Goal: Complete Application Form: Complete application form

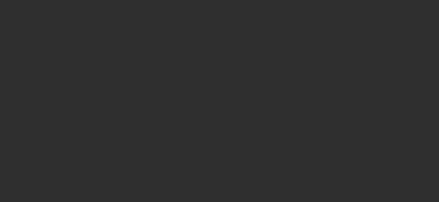
click at [215, 155] on div at bounding box center [219, 101] width 439 height 202
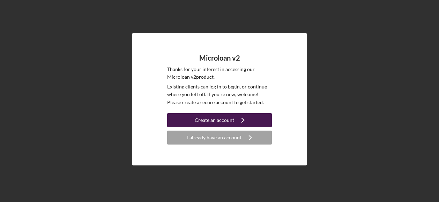
click at [214, 119] on div "Create an account" at bounding box center [214, 120] width 39 height 14
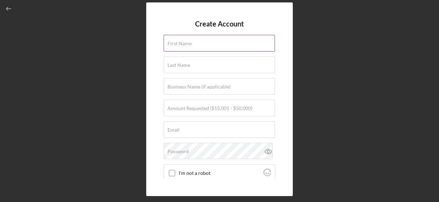
click at [191, 44] on label "First Name" at bounding box center [179, 44] width 24 height 6
click at [191, 44] on input "First Name" at bounding box center [219, 43] width 111 height 17
type input "[PERSON_NAME]"
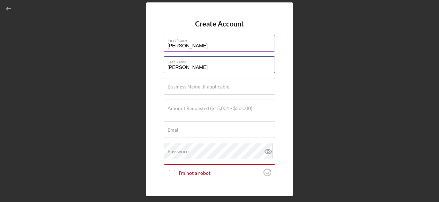
type input "[PERSON_NAME]"
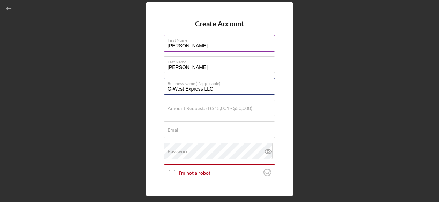
type input "G-West Express LLC"
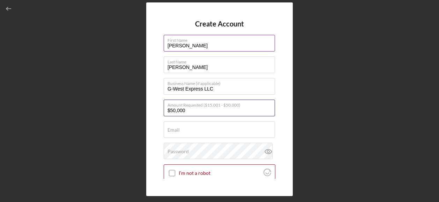
type input "$50,000"
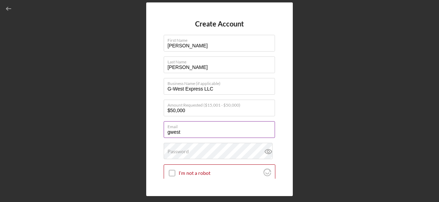
type input "[EMAIL_ADDRESS][DOMAIN_NAME]"
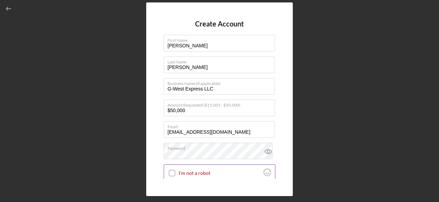
click at [173, 172] on input "I'm not a robot" at bounding box center [172, 173] width 6 height 6
checkbox input "true"
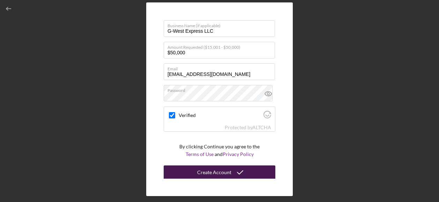
click at [223, 171] on div "Create Account" at bounding box center [214, 173] width 34 height 14
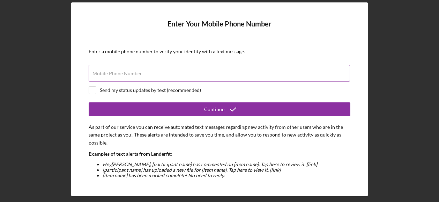
click at [257, 73] on input "Mobile Phone Number" at bounding box center [219, 73] width 261 height 17
type input "[PHONE_NUMBER]"
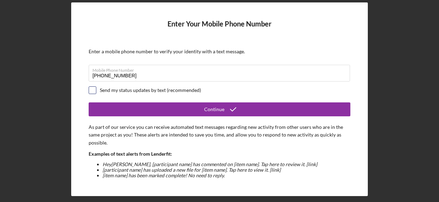
click at [91, 89] on input "checkbox" at bounding box center [92, 90] width 7 height 7
checkbox input "true"
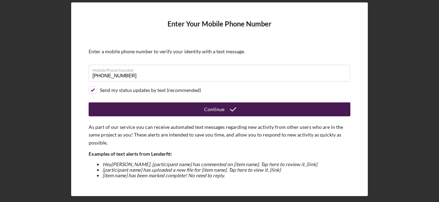
click at [166, 109] on button "Continue" at bounding box center [220, 110] width 262 height 14
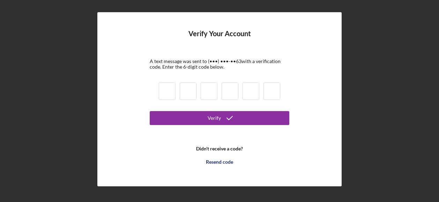
click at [165, 95] on input at bounding box center [167, 91] width 17 height 17
type input "5"
type input "3"
type input "0"
type input "9"
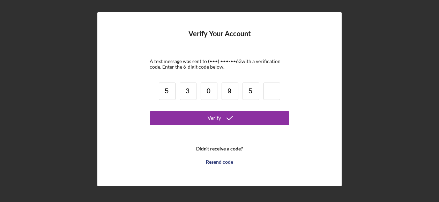
type input "5"
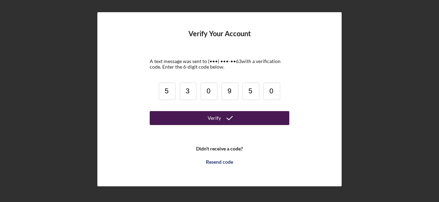
type input "0"
click at [218, 121] on div "Verify" at bounding box center [213, 118] width 13 height 14
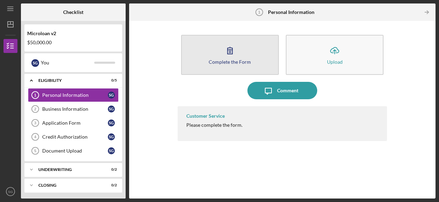
click at [230, 53] on icon "button" at bounding box center [229, 50] width 5 height 7
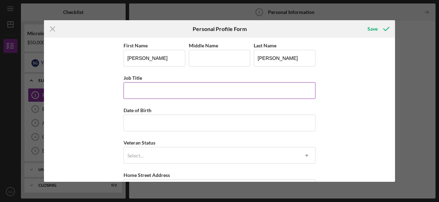
click at [146, 95] on input "Job Title" at bounding box center [219, 90] width 192 height 17
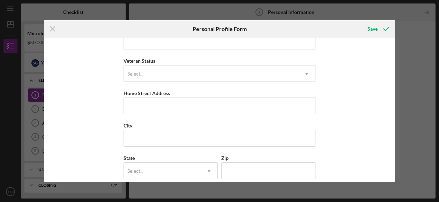
scroll to position [33, 0]
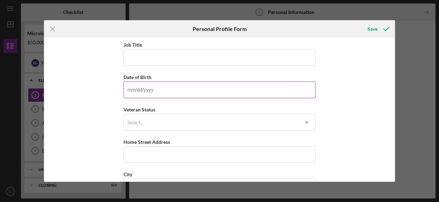
click at [133, 88] on input "Date of Birth" at bounding box center [219, 90] width 192 height 17
type input "[DATE]"
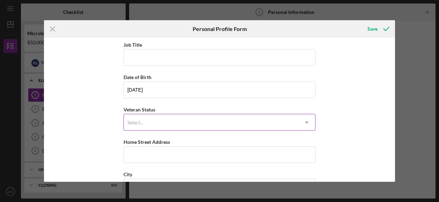
click at [137, 120] on div "Select..." at bounding box center [135, 123] width 16 height 6
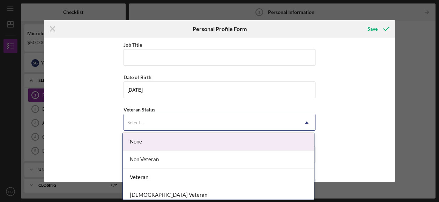
click at [140, 142] on div "None" at bounding box center [218, 142] width 191 height 18
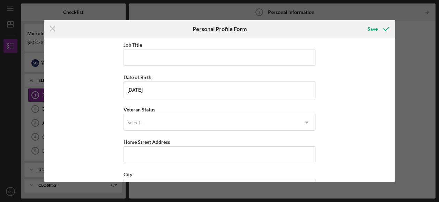
scroll to position [121, 0]
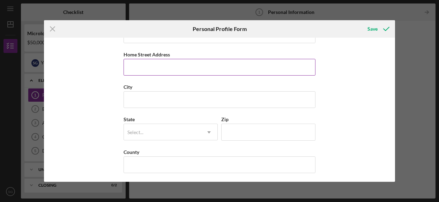
click at [128, 74] on input "Home Street Address" at bounding box center [219, 67] width 192 height 17
type input "[STREET_ADDRESS]"
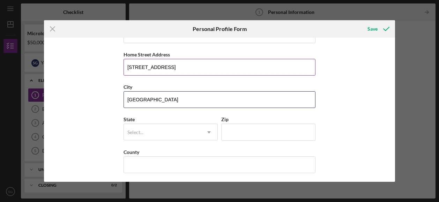
type input "[GEOGRAPHIC_DATA]"
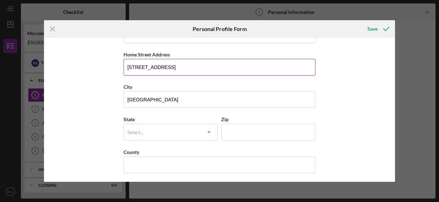
type input "c"
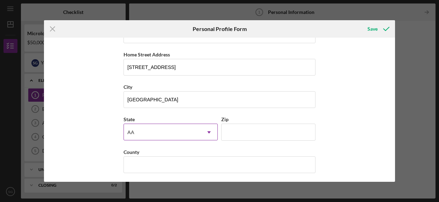
click at [154, 135] on div "AA" at bounding box center [162, 132] width 77 height 16
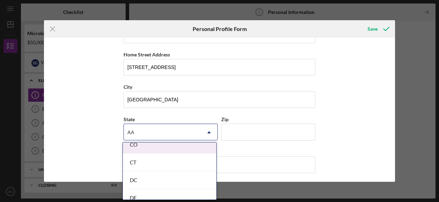
scroll to position [185, 0]
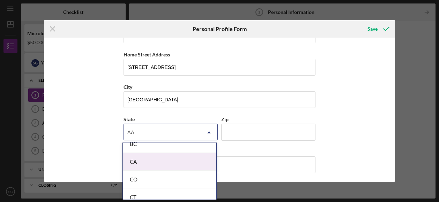
click at [144, 160] on div "CA" at bounding box center [169, 162] width 93 height 18
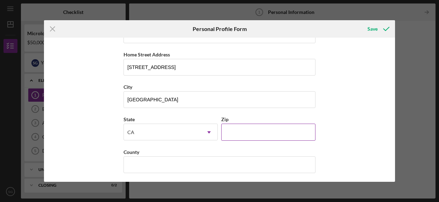
click at [244, 131] on input "Zip" at bounding box center [268, 132] width 94 height 17
type input "92114"
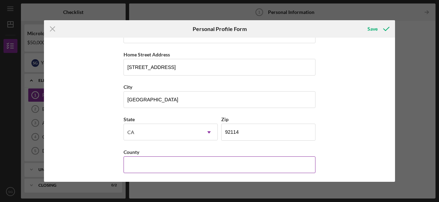
click at [168, 161] on input "County" at bounding box center [219, 165] width 192 height 17
type input "[GEOGRAPHIC_DATA]"
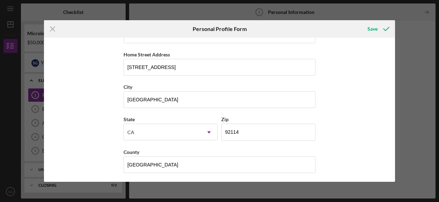
click at [363, 111] on div "First Name [PERSON_NAME] Middle Name Last Name [PERSON_NAME] Job Title Date of …" at bounding box center [219, 110] width 351 height 144
click at [372, 30] on div "Save" at bounding box center [372, 29] width 10 height 14
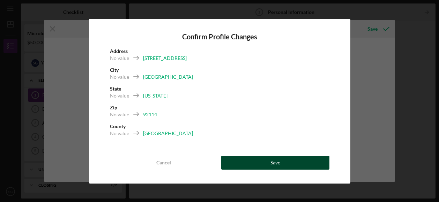
click at [264, 163] on button "Save" at bounding box center [275, 163] width 108 height 14
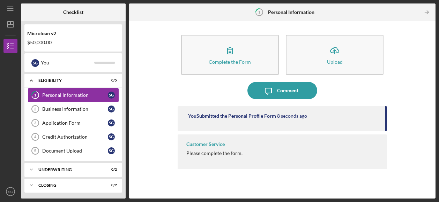
click at [52, 96] on div "Personal Information" at bounding box center [75, 95] width 66 height 6
click at [272, 115] on div "You Submitted the Personal Profile Form" at bounding box center [232, 116] width 88 height 6
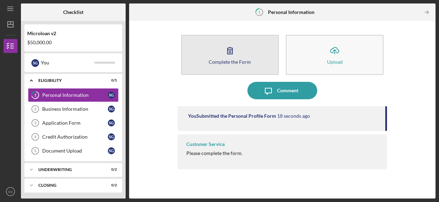
click at [220, 54] on button "Complete the Form Form" at bounding box center [230, 55] width 98 height 40
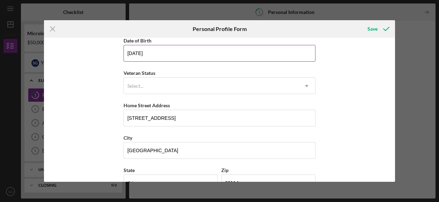
scroll to position [69, 0]
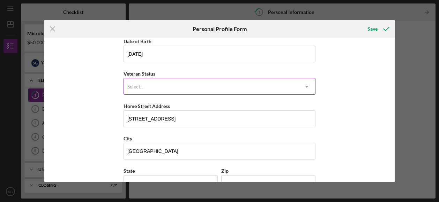
click at [300, 85] on icon "Icon/Dropdown Arrow" at bounding box center [306, 86] width 17 height 17
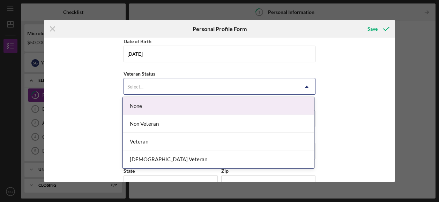
click at [251, 103] on div "None" at bounding box center [218, 106] width 191 height 18
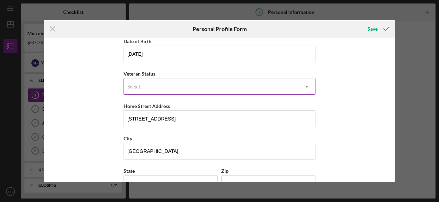
click at [309, 88] on icon "Icon/Dropdown Arrow" at bounding box center [306, 86] width 17 height 17
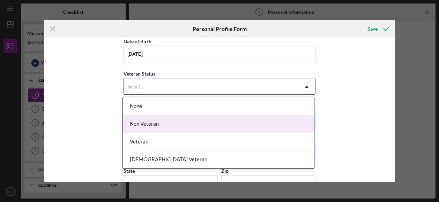
click at [274, 131] on div "Non Veteran" at bounding box center [218, 124] width 191 height 18
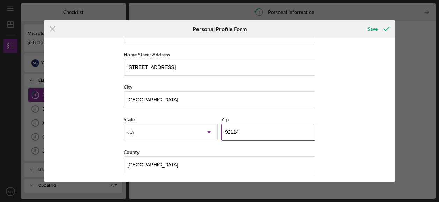
scroll to position [0, 0]
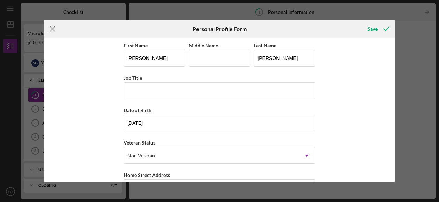
click at [54, 29] on icon "Icon/Menu Close" at bounding box center [52, 28] width 17 height 17
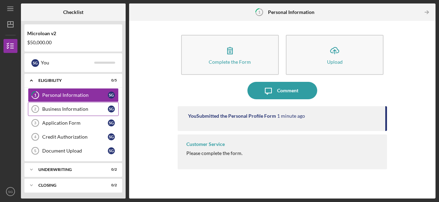
click at [56, 108] on div "Business Information" at bounding box center [75, 109] width 66 height 6
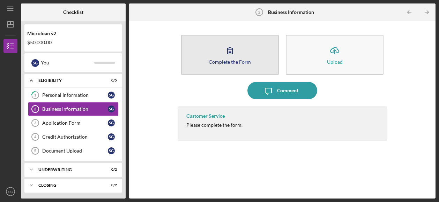
click at [231, 56] on icon "button" at bounding box center [229, 50] width 17 height 17
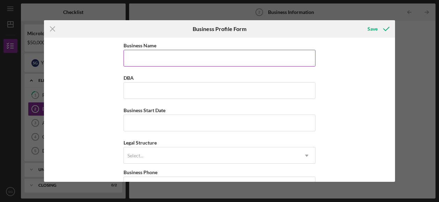
click at [144, 59] on input "Business Name" at bounding box center [219, 58] width 192 height 17
type input "G-West Express LLC"
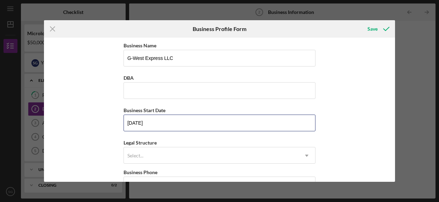
type input "[DATE]"
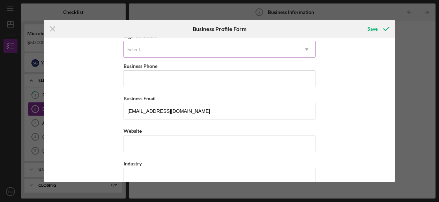
scroll to position [107, 0]
click at [194, 55] on div "Select..." at bounding box center [211, 49] width 174 height 16
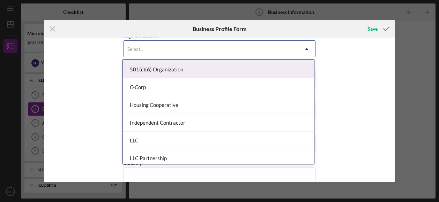
scroll to position [67, 0]
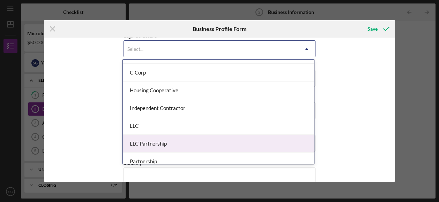
click at [161, 143] on div "LLC Partnership" at bounding box center [218, 144] width 191 height 18
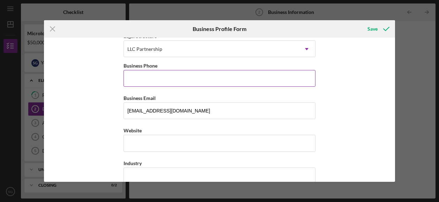
click at [139, 83] on input "Business Phone" at bounding box center [219, 78] width 192 height 17
type input "[PHONE_NUMBER]"
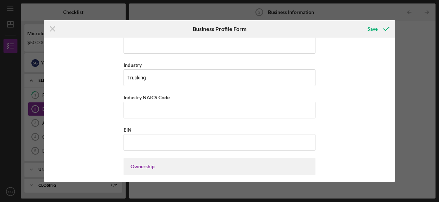
scroll to position [211, 0]
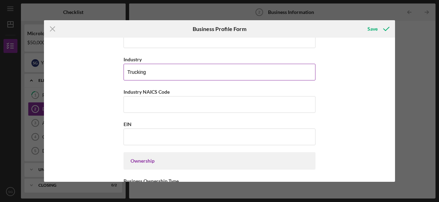
drag, startPoint x: 144, startPoint y: 83, endPoint x: 132, endPoint y: 61, distance: 24.5
click at [132, 61] on div "Industry" at bounding box center [219, 59] width 192 height 9
click at [156, 69] on input "Trucking" at bounding box center [219, 72] width 192 height 17
type input "Trucking Transportation"
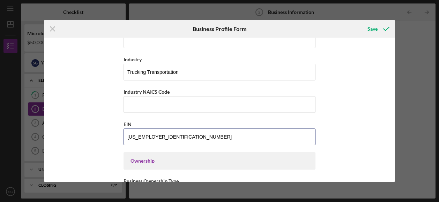
type input "[US_EMPLOYER_IDENTIFICATION_NUMBER]"
click at [80, 110] on div "Business Name G-West Express LLC DBA Business Start Date [DATE] Legal Structure…" at bounding box center [219, 110] width 351 height 144
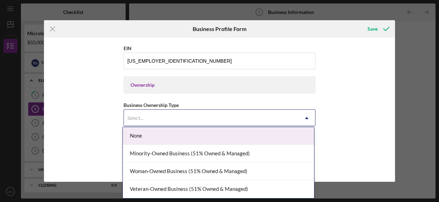
click at [161, 119] on div "Select..." at bounding box center [211, 118] width 174 height 16
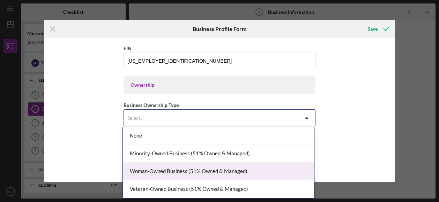
click at [165, 167] on div "Woman-Owned Business (51% Owned & Managed)" at bounding box center [218, 172] width 191 height 18
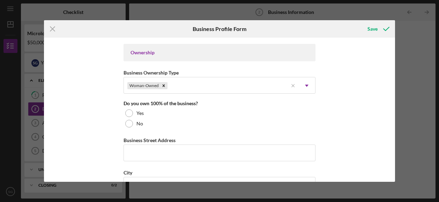
scroll to position [319, 0]
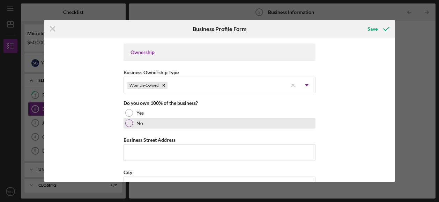
click at [126, 125] on div "No" at bounding box center [219, 123] width 192 height 10
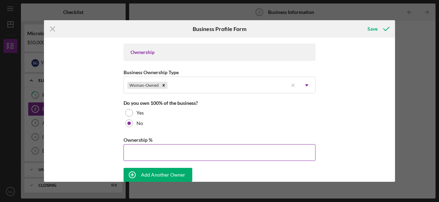
click at [168, 153] on input "Ownership %" at bounding box center [219, 152] width 192 height 17
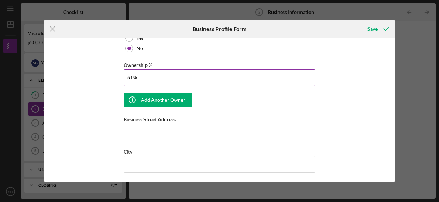
scroll to position [395, 0]
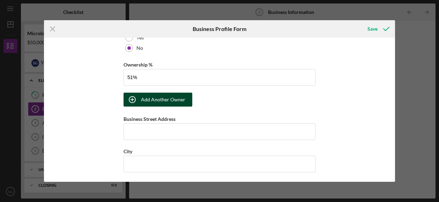
type input "51.00%"
click at [153, 98] on div "Add Another Owner" at bounding box center [163, 100] width 44 height 14
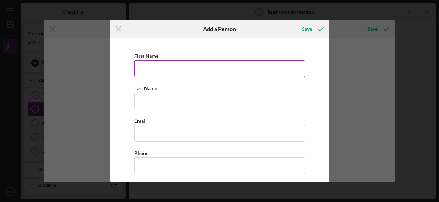
click at [144, 69] on input "First Name" at bounding box center [219, 68] width 171 height 17
type input "w"
type input "[PERSON_NAME]"
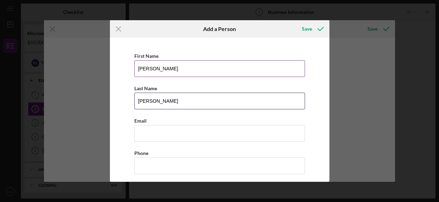
type input "[PERSON_NAME]"
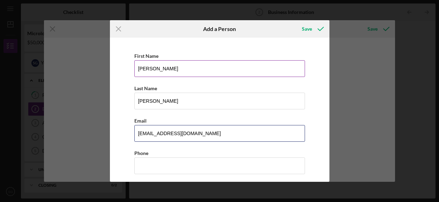
type input "[EMAIL_ADDRESS][DOMAIN_NAME]"
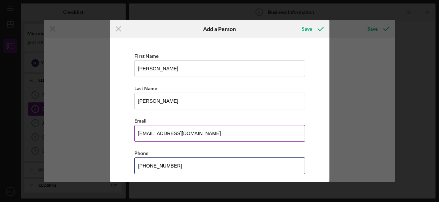
type input "[PHONE_NUMBER]"
click at [210, 139] on input "[EMAIL_ADDRESS][DOMAIN_NAME]" at bounding box center [219, 133] width 171 height 17
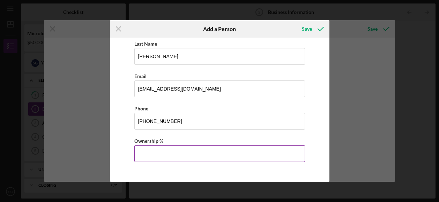
click at [163, 150] on input "Ownership %" at bounding box center [219, 153] width 171 height 17
type input "49.00%"
click at [201, 142] on div "Ownership %" at bounding box center [219, 141] width 171 height 9
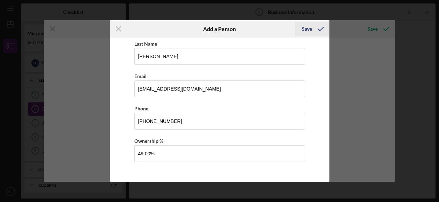
click at [307, 32] on div "Save" at bounding box center [307, 29] width 10 height 14
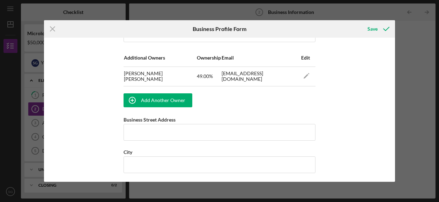
scroll to position [439, 0]
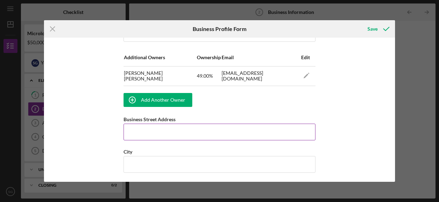
click at [149, 131] on input "Business Street Address" at bounding box center [219, 132] width 192 height 17
type input "[STREET_ADDRESS]"
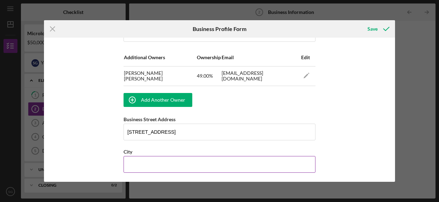
click at [152, 163] on input "City" at bounding box center [219, 164] width 192 height 17
type input "[GEOGRAPHIC_DATA]"
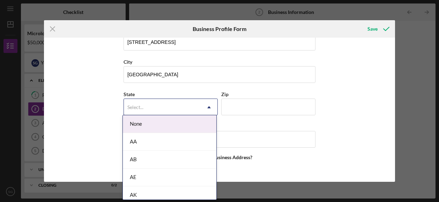
click at [157, 103] on div "Select..." at bounding box center [162, 107] width 77 height 16
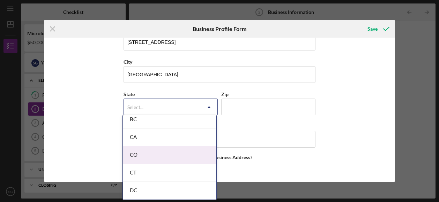
scroll to position [183, 0]
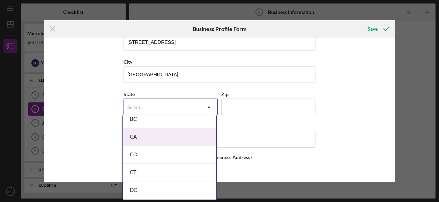
click at [142, 138] on div "CA" at bounding box center [169, 137] width 93 height 18
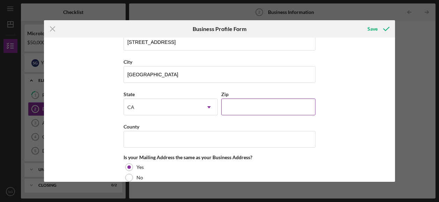
click at [248, 108] on input "Zip" at bounding box center [268, 107] width 94 height 17
type input "92114"
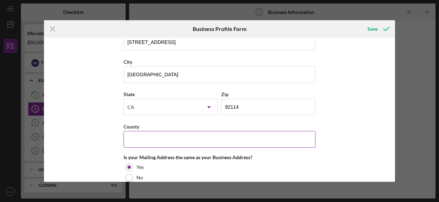
click at [208, 131] on input "County" at bounding box center [219, 139] width 192 height 17
type input "[GEOGRAPHIC_DATA]"
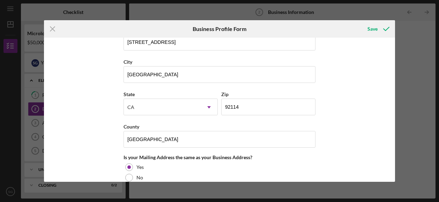
click at [97, 154] on div "Business Name G-West Express LLC DBA Business Start Date [DATE] Legal Structure…" at bounding box center [219, 110] width 351 height 144
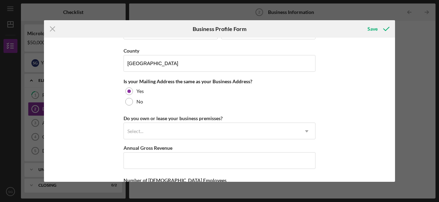
scroll to position [605, 0]
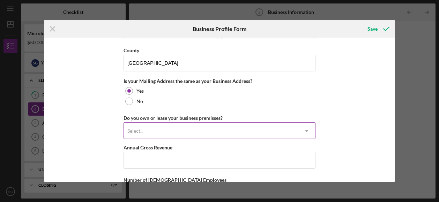
click at [163, 125] on div "Select..." at bounding box center [211, 131] width 174 height 16
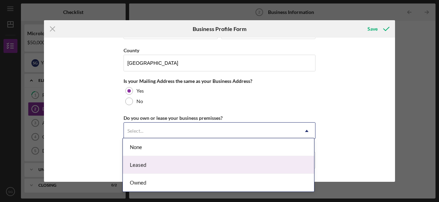
click at [143, 165] on div "Leased" at bounding box center [218, 165] width 191 height 18
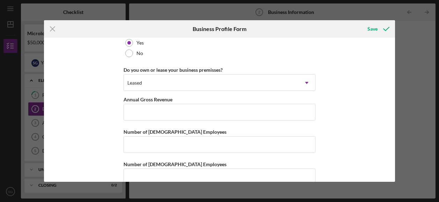
scroll to position [663, 0]
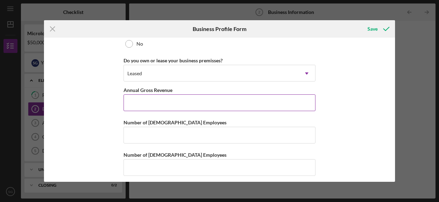
click at [138, 95] on input "Annual Gross Revenue" at bounding box center [219, 103] width 192 height 17
click at [146, 97] on input "Annual Gross Revenue" at bounding box center [219, 103] width 192 height 17
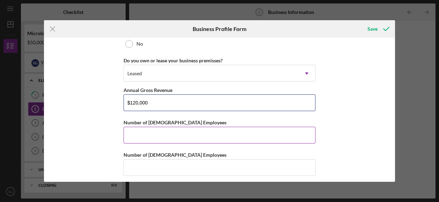
type input "$120,000"
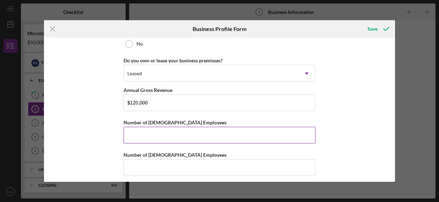
click at [144, 139] on input "Number of [DEMOGRAPHIC_DATA] Employees" at bounding box center [219, 135] width 192 height 17
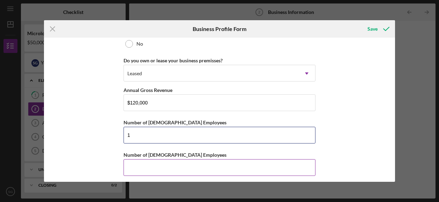
type input "1"
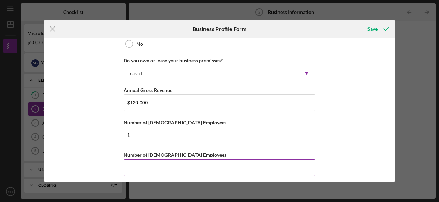
click at [135, 159] on input "Number of [DEMOGRAPHIC_DATA] Employees" at bounding box center [219, 167] width 192 height 17
type input "1"
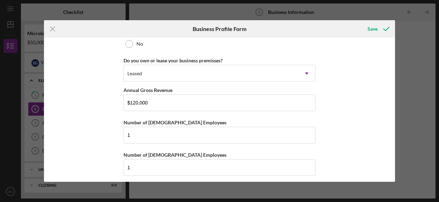
click at [102, 145] on div "Business Name G-West Express LLC DBA Business Start Date [DATE] Legal Structure…" at bounding box center [219, 110] width 351 height 144
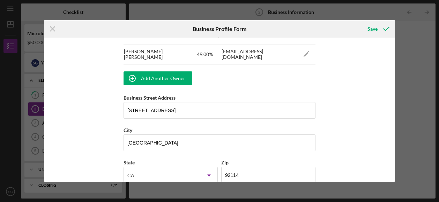
scroll to position [458, 0]
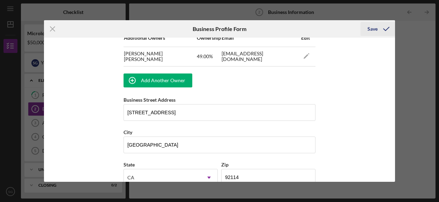
click at [375, 27] on div "Save" at bounding box center [372, 29] width 10 height 14
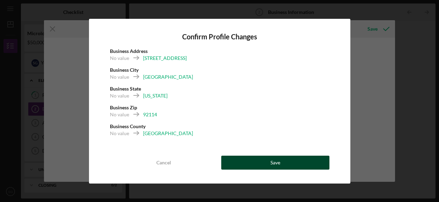
click at [267, 164] on button "Save" at bounding box center [275, 163] width 108 height 14
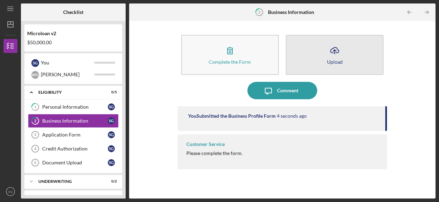
click at [329, 55] on icon "Icon/Upload" at bounding box center [334, 50] width 17 height 17
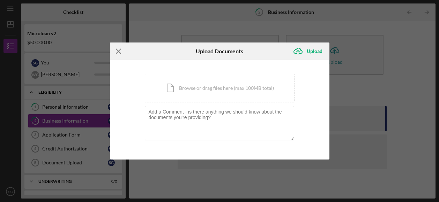
click at [120, 48] on icon "Icon/Menu Close" at bounding box center [118, 51] width 17 height 17
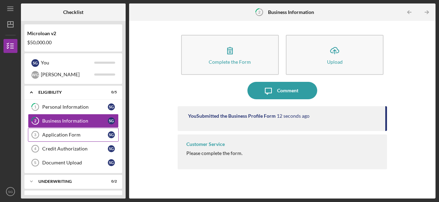
click at [58, 130] on link "Application Form 3 Application Form S G" at bounding box center [73, 135] width 91 height 14
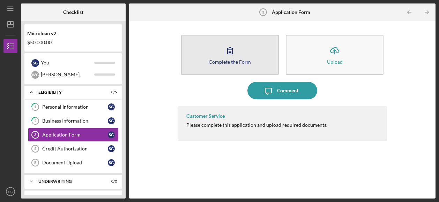
click at [224, 51] on icon "button" at bounding box center [229, 50] width 17 height 17
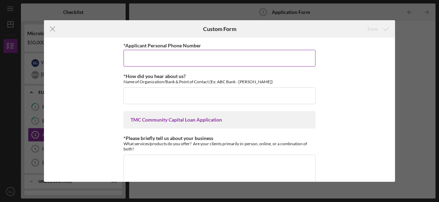
click at [187, 58] on input "*Applicant Personal Phone Number" at bounding box center [219, 58] width 192 height 17
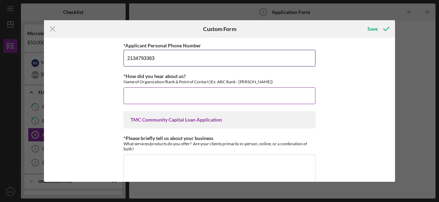
type input "2134793363"
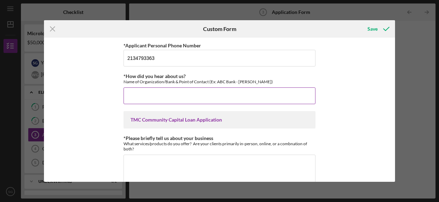
click at [163, 93] on input "*How did you hear about us?" at bounding box center [219, 96] width 192 height 17
type input "I"
type input "o"
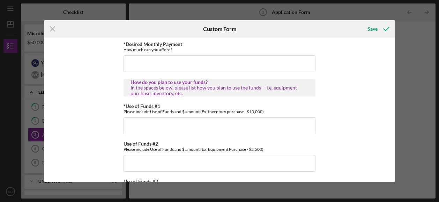
scroll to position [438, 0]
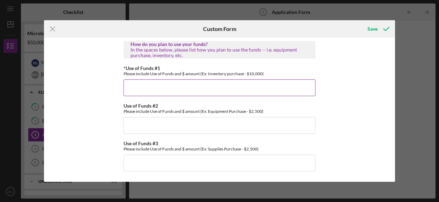
type input "[PERSON_NAME] SBDC [PERSON_NAME]"
click at [134, 91] on input "*Use of Funds #1" at bounding box center [219, 88] width 192 height 17
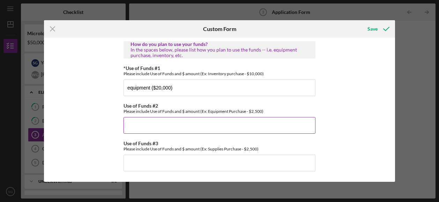
click at [141, 124] on input "Use of Funds #2" at bounding box center [219, 125] width 192 height 17
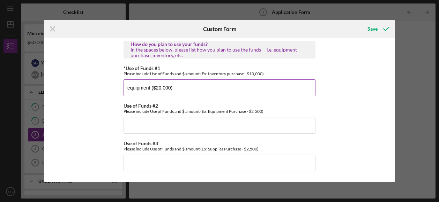
click at [149, 86] on input "equipment ($20,000)" at bounding box center [219, 88] width 192 height 17
type input "equipment upgrade ($20,000)"
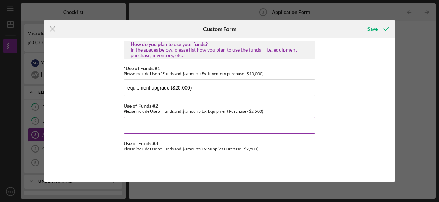
click at [128, 127] on input "Use of Funds #2" at bounding box center [219, 125] width 192 height 17
type input "working capital (15,000)"
type input "H"
click at [163, 126] on input "working capital (15,000)" at bounding box center [219, 125] width 192 height 17
type input "working capital (30,000)"
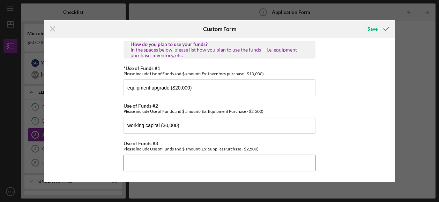
click at [169, 164] on input "Use of Funds #3" at bounding box center [219, 163] width 192 height 17
click at [103, 126] on div "*Applicant Personal Phone Number [PHONE_NUMBER] *How did you hear about us? Nam…" at bounding box center [219, 110] width 351 height 144
click at [157, 164] on input "Use of Funds #3" at bounding box center [219, 163] width 192 height 17
click at [156, 164] on input "payoff accessity loan" at bounding box center [219, 163] width 192 height 17
click at [161, 164] on input "payoff accessity loan" at bounding box center [219, 163] width 192 height 17
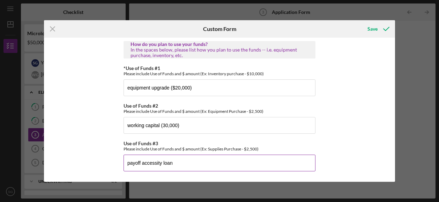
click at [161, 164] on input "payoff accessity loan" at bounding box center [219, 163] width 192 height 17
click at [161, 164] on input "payoff loan" at bounding box center [219, 163] width 192 height 17
type input "p"
click at [87, 90] on div "*Applicant Personal Phone Number [PHONE_NUMBER] *How did you hear about us? Nam…" at bounding box center [219, 110] width 351 height 144
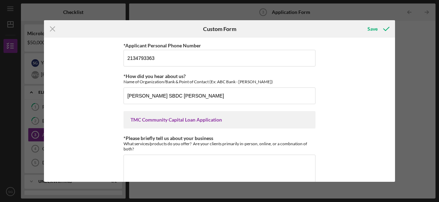
scroll to position [0, 0]
click at [373, 28] on div "Save" at bounding box center [372, 29] width 10 height 14
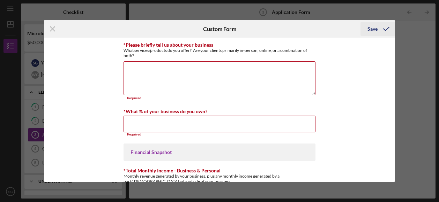
scroll to position [98, 0]
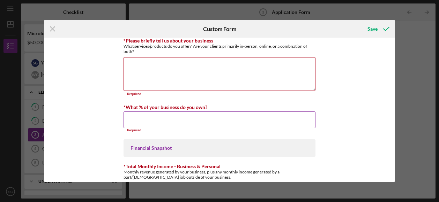
click at [148, 116] on input "*What % of your business do you own?" at bounding box center [219, 120] width 192 height 17
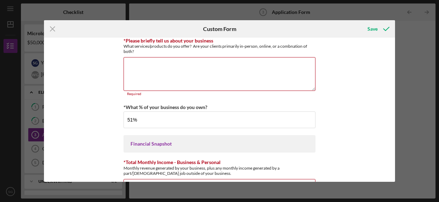
type input "51.00000%"
click at [158, 143] on div "Financial Snapshot" at bounding box center [219, 144] width 178 height 6
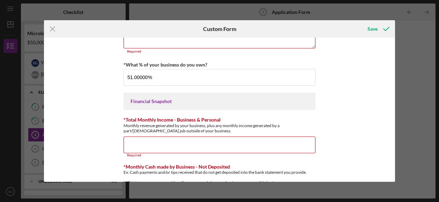
click at [158, 143] on input "*Total Monthly Income - Business & Personal" at bounding box center [219, 145] width 192 height 17
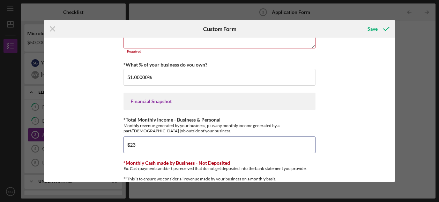
type input "$2"
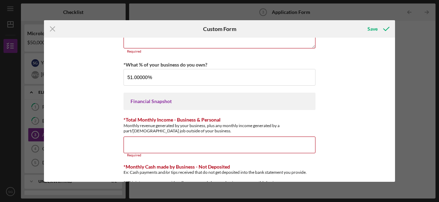
click at [409, 48] on div "Icon/Menu Close Custom Form Save *Applicant Personal Phone Number [PHONE_NUMBER…" at bounding box center [219, 101] width 439 height 202
click at [373, 67] on div "*Applicant Personal Phone Number [PHONE_NUMBER] *How did you hear about us? Nam…" at bounding box center [219, 110] width 351 height 144
click at [156, 141] on input "*Total Monthly Income - Business & Personal" at bounding box center [219, 145] width 192 height 17
type input "$8"
click at [382, 53] on div "*Applicant Personal Phone Number [PHONE_NUMBER] *How did you hear about us? Nam…" at bounding box center [219, 110] width 351 height 144
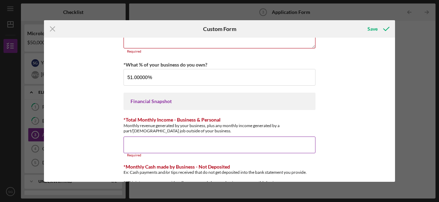
click at [204, 147] on input "*Total Monthly Income - Business & Personal" at bounding box center [219, 145] width 192 height 17
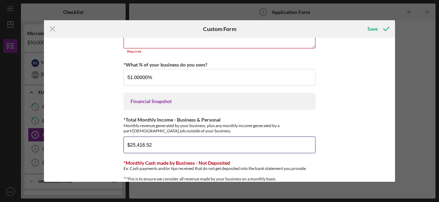
type input "$25,416.52"
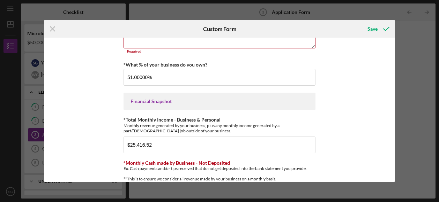
click at [239, 155] on div "*Applicant Personal Phone Number [PHONE_NUMBER] *How did you hear about us? Nam…" at bounding box center [219, 198] width 192 height 594
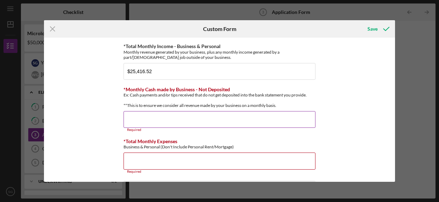
scroll to position [214, 0]
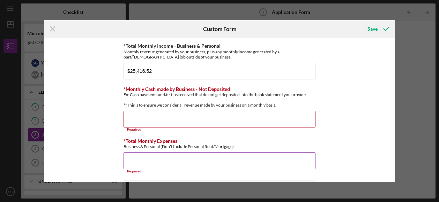
click at [160, 162] on input "*Total Monthly Expenses" at bounding box center [219, 160] width 192 height 17
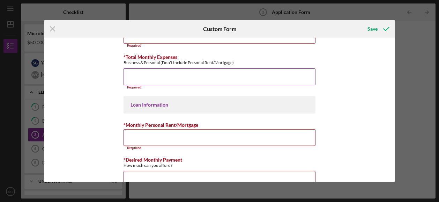
scroll to position [299, 0]
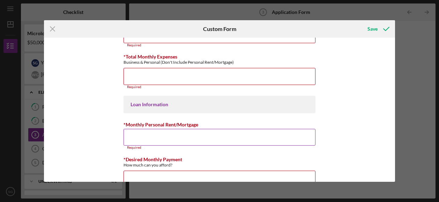
click at [137, 141] on input "*Monthly Personal Rent/Mortgage" at bounding box center [219, 137] width 192 height 17
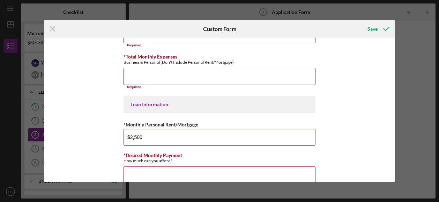
click at [161, 145] on input "$2,500" at bounding box center [219, 137] width 192 height 17
type input "$2,500"
click at [151, 173] on input "*Desired Monthly Payment" at bounding box center [219, 175] width 192 height 17
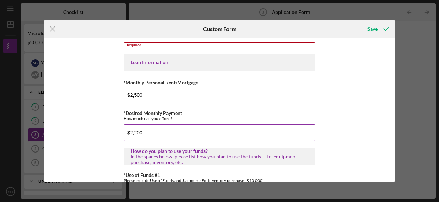
click at [241, 131] on input "$2,200" at bounding box center [219, 132] width 192 height 17
type input "$2,200"
click at [92, 118] on div "*Applicant Personal Phone Number [PHONE_NUMBER] *How did you hear about us? Nam…" at bounding box center [219, 110] width 351 height 144
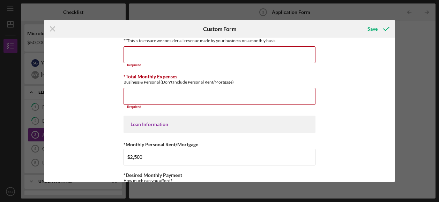
scroll to position [214, 0]
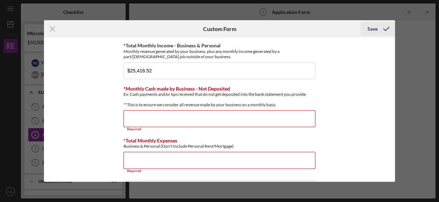
click at [369, 30] on div "Save" at bounding box center [372, 29] width 10 height 14
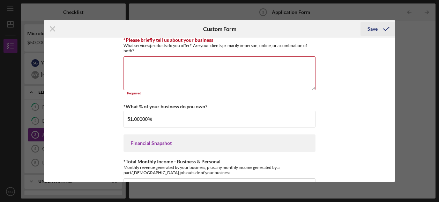
scroll to position [98, 0]
click at [53, 30] on icon "Icon/Menu Close" at bounding box center [52, 28] width 17 height 17
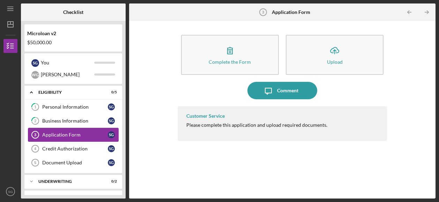
scroll to position [12, 0]
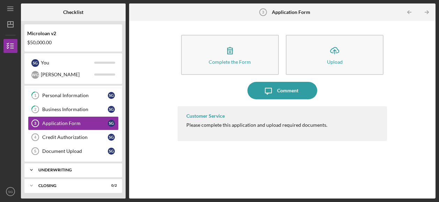
click at [30, 168] on icon "Icon/Expander" at bounding box center [31, 170] width 14 height 14
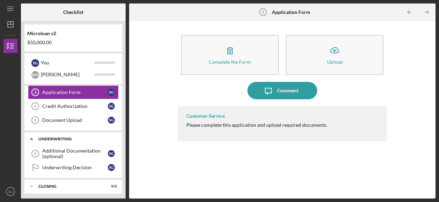
click at [31, 136] on icon "Icon/Expander" at bounding box center [31, 139] width 14 height 14
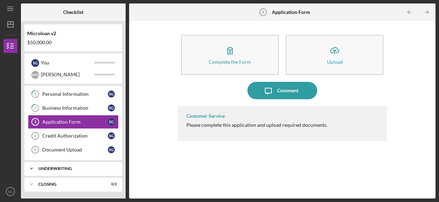
scroll to position [12, 0]
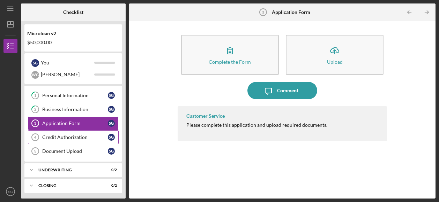
click at [45, 137] on div "Credit Authorization" at bounding box center [75, 138] width 66 height 6
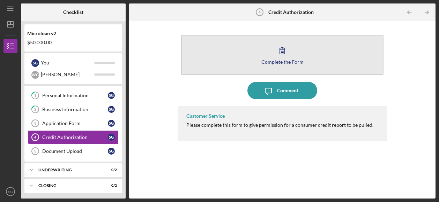
click at [275, 60] on div "Complete the Form" at bounding box center [282, 61] width 42 height 5
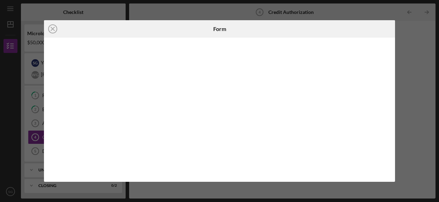
click at [423, 65] on div "Icon/Close Form" at bounding box center [219, 101] width 439 height 202
